Goal: Navigation & Orientation: Find specific page/section

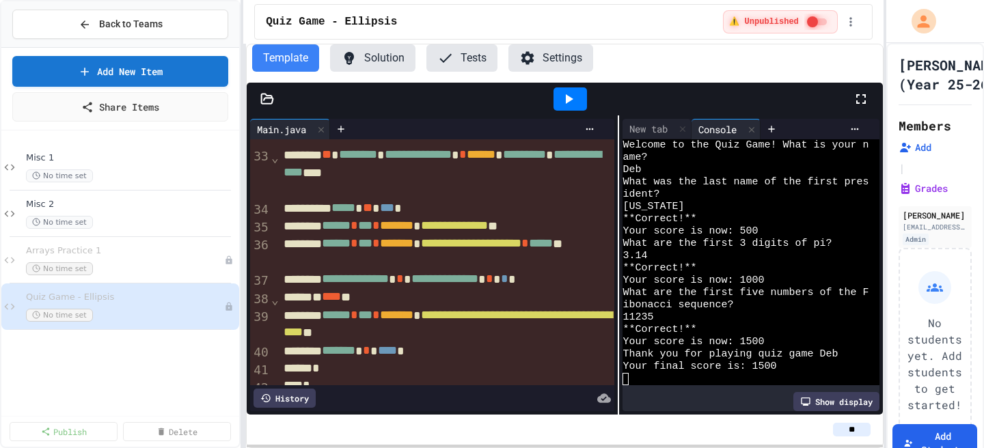
scroll to position [782, 0]
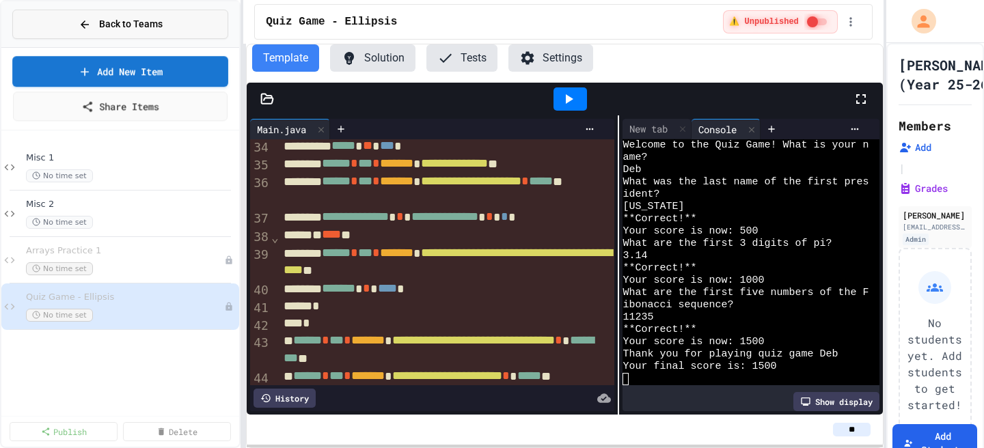
click at [141, 16] on button "Back to Teams" at bounding box center [120, 24] width 216 height 29
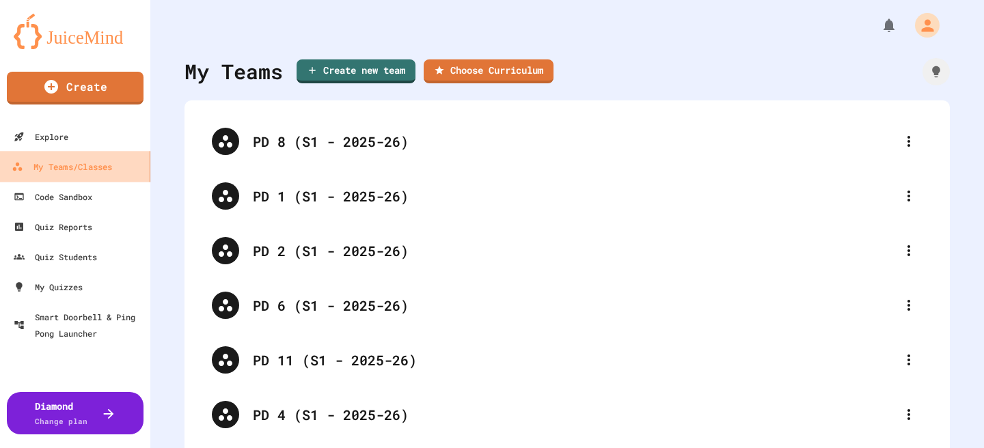
click at [57, 151] on link "My Teams/Classes" at bounding box center [75, 166] width 155 height 31
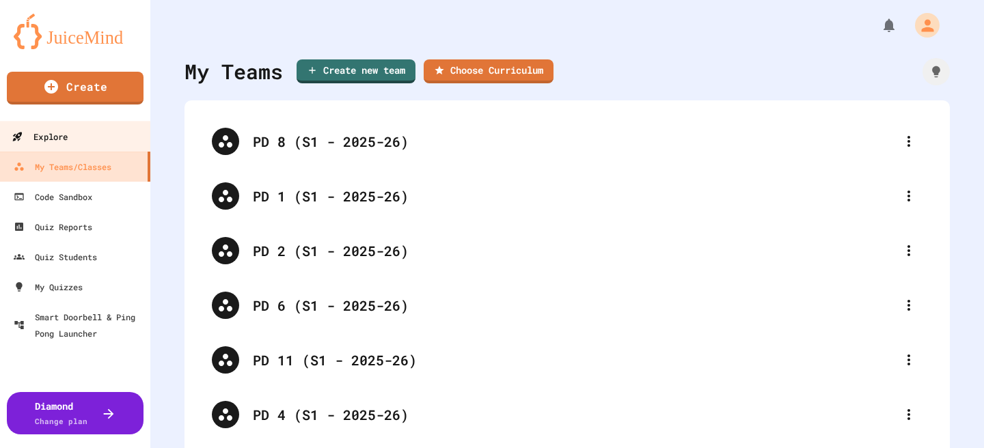
click at [58, 132] on div "Explore" at bounding box center [40, 137] width 56 height 17
